Goal: Task Accomplishment & Management: Use online tool/utility

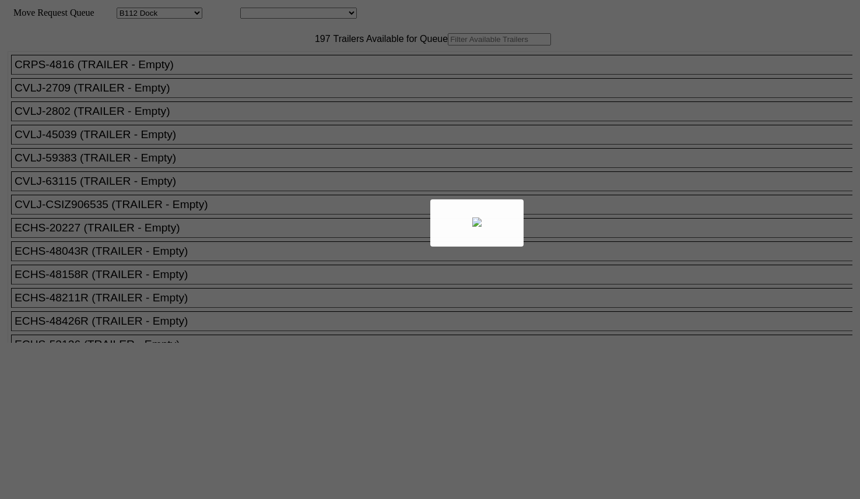
select select "121"
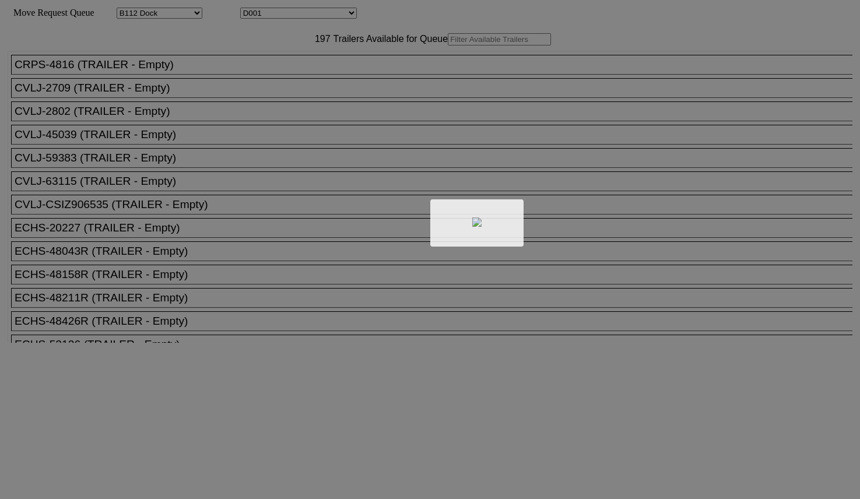
click at [258, 63] on div at bounding box center [430, 249] width 860 height 499
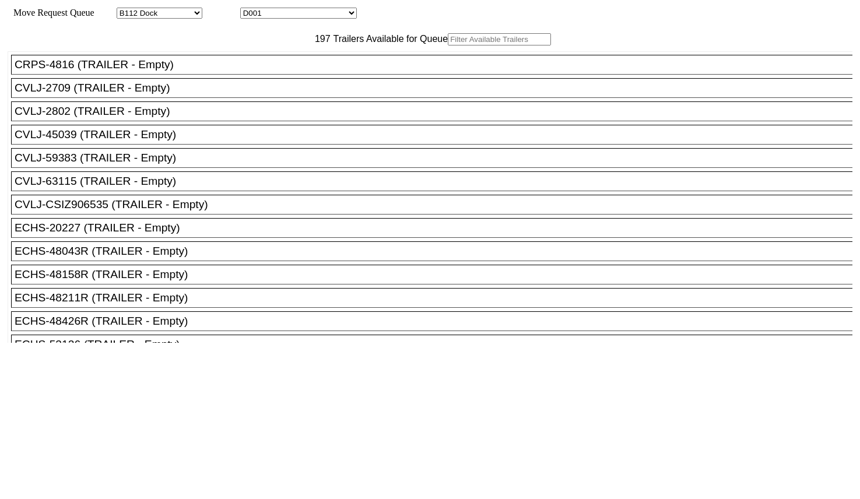
drag, startPoint x: 254, startPoint y: 65, endPoint x: 262, endPoint y: 61, distance: 9.1
click at [448, 45] on input "text" at bounding box center [499, 39] width 103 height 12
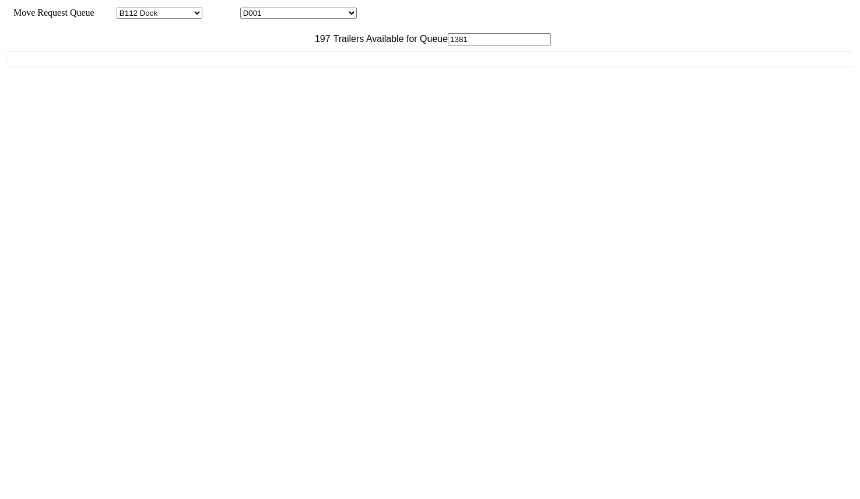
drag, startPoint x: 258, startPoint y: 62, endPoint x: 152, endPoint y: 48, distance: 107.2
click at [148, 50] on div "Move Queue Updated 197 Trailers Available for Queue 1381 CRPS-4816 (TRAILER - E…" at bounding box center [430, 202] width 845 height 367
type input "CSIZ1381"
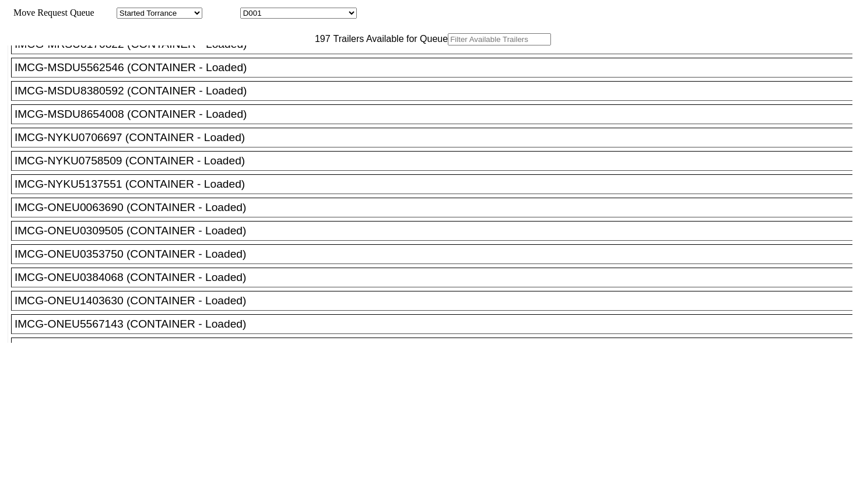
scroll to position [2625, 0]
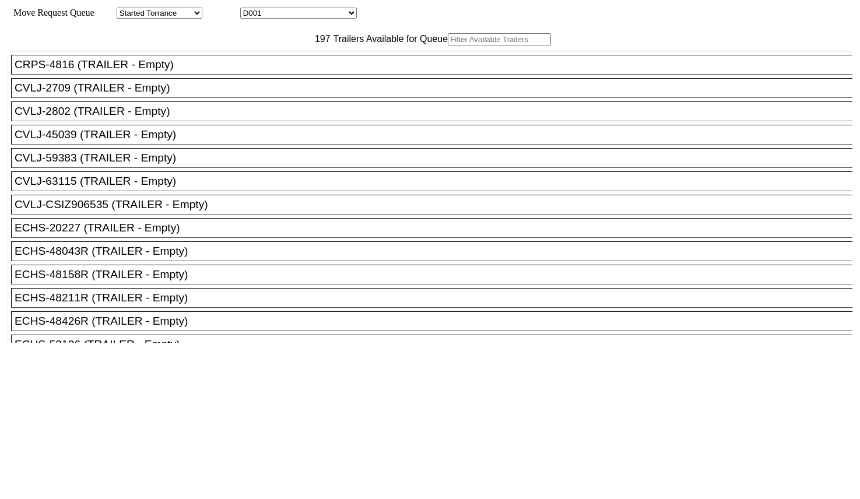
click at [448, 45] on input "text" at bounding box center [499, 39] width 103 height 12
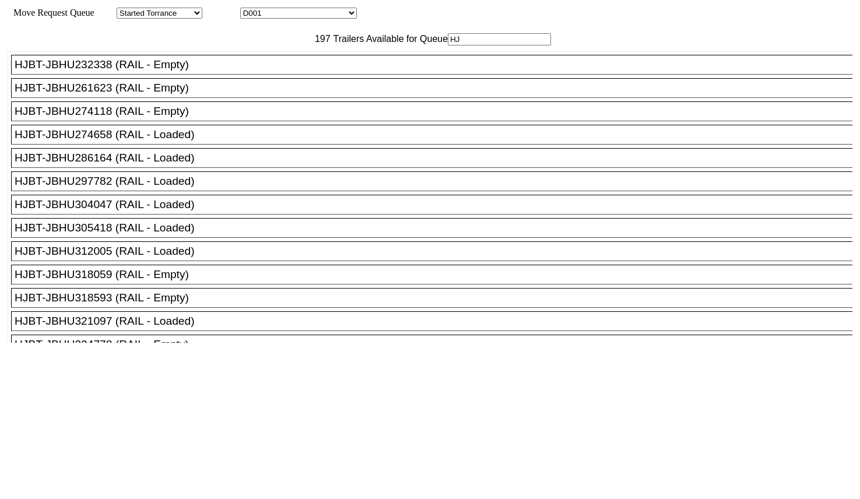
type input "HJ"
click at [185, 118] on div "HJBT-JBHU274118 (RAIL - Empty)" at bounding box center [437, 111] width 845 height 13
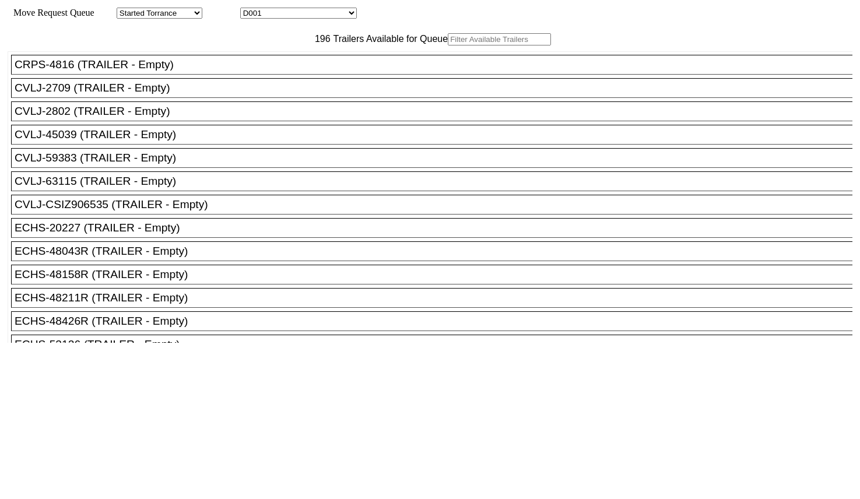
click at [448, 45] on input "text" at bounding box center [499, 39] width 103 height 12
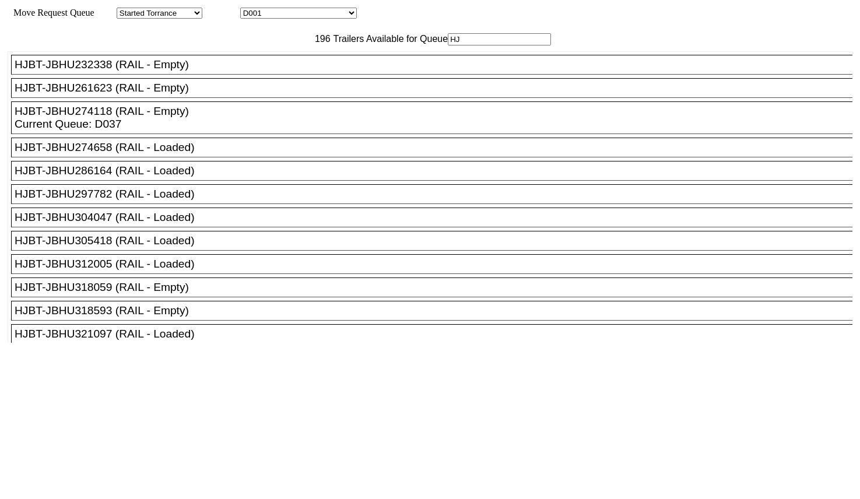
type input "HJ"
click at [172, 94] on div "HJBT-JBHU261623 (RAIL - Empty)" at bounding box center [437, 88] width 845 height 13
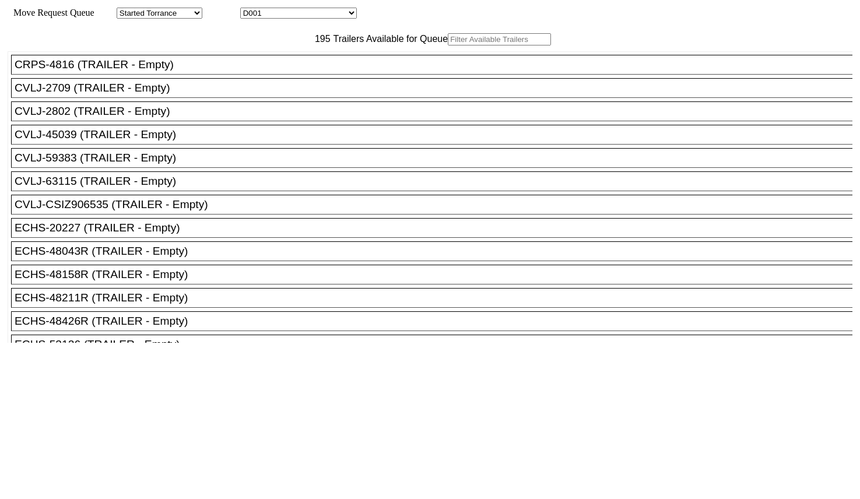
click at [448, 45] on input "text" at bounding box center [499, 39] width 103 height 12
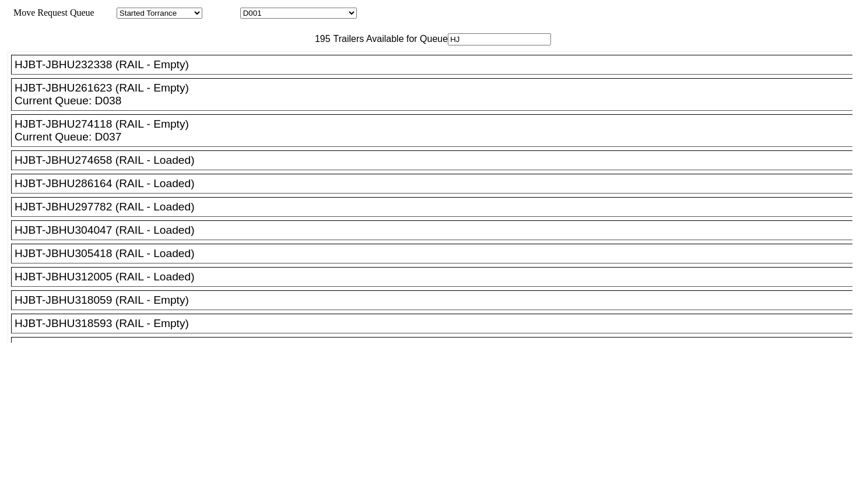
type input "HJ"
click at [197, 307] on div "HJBT-JBHU318059 (RAIL - Empty)" at bounding box center [437, 300] width 845 height 13
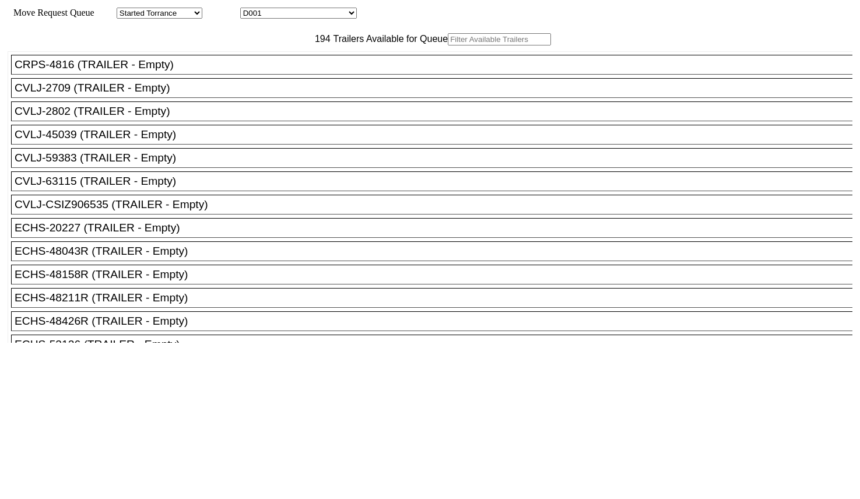
click at [448, 45] on input "text" at bounding box center [499, 39] width 103 height 12
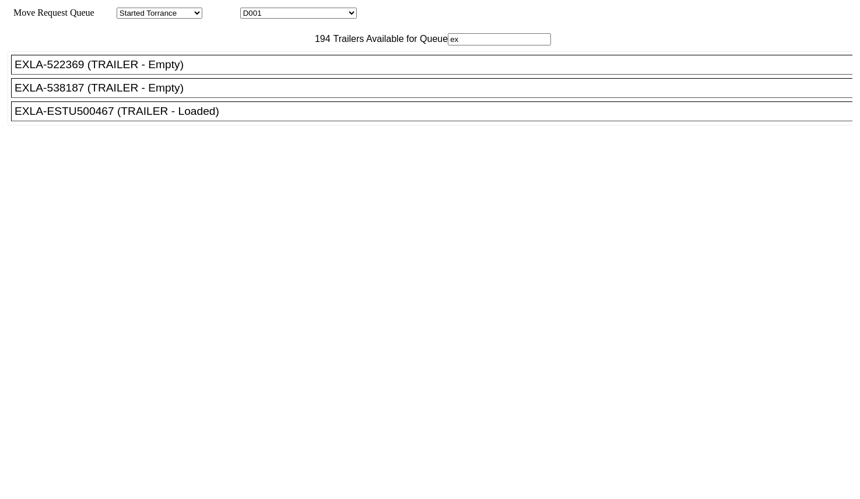
type input "ex"
click at [229, 94] on div "EXLA-538187 (TRAILER - Empty)" at bounding box center [437, 88] width 845 height 13
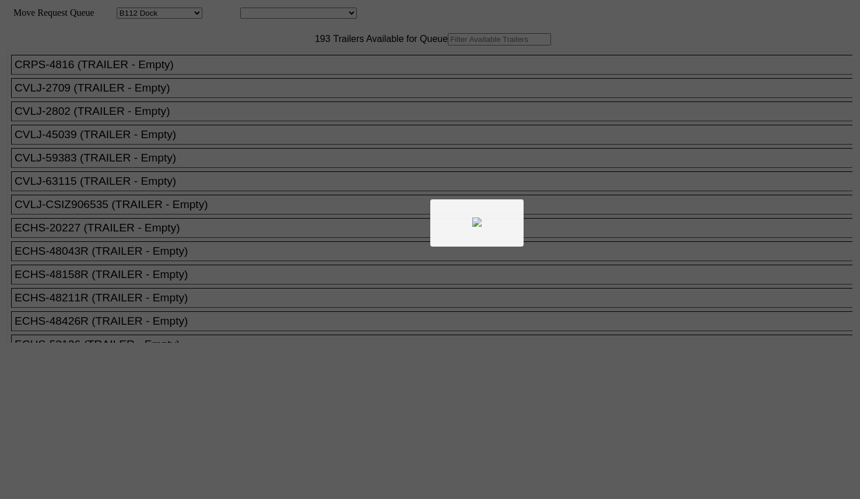
select select "121"
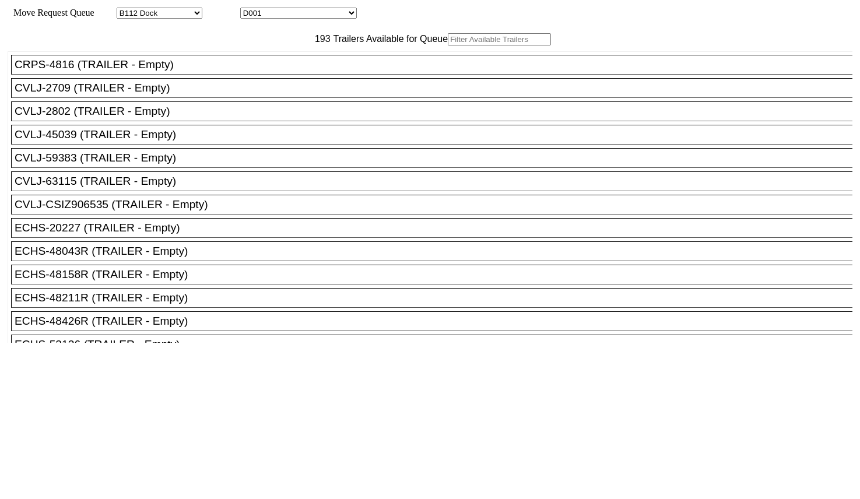
click at [448, 45] on input "text" at bounding box center [499, 39] width 103 height 12
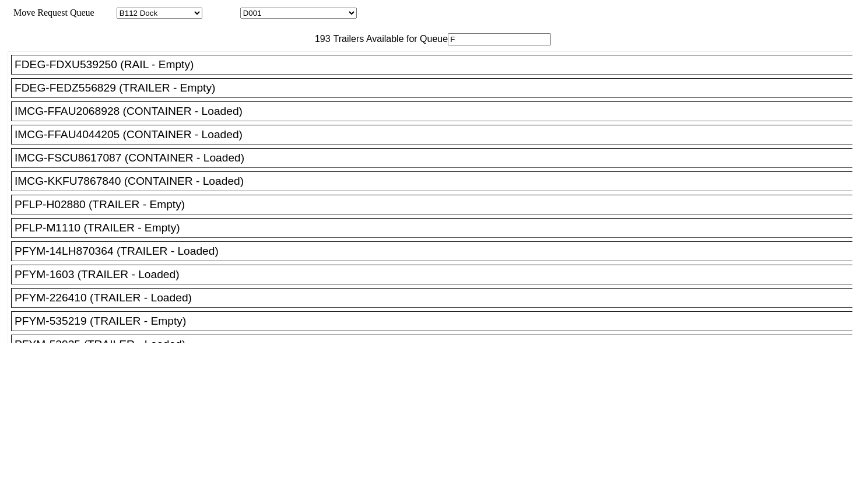
type input "F"
click at [178, 94] on div "FDEG-FEDZ556829 (TRAILER - Empty)" at bounding box center [437, 88] width 845 height 13
